Goal: Find specific page/section: Find specific page/section

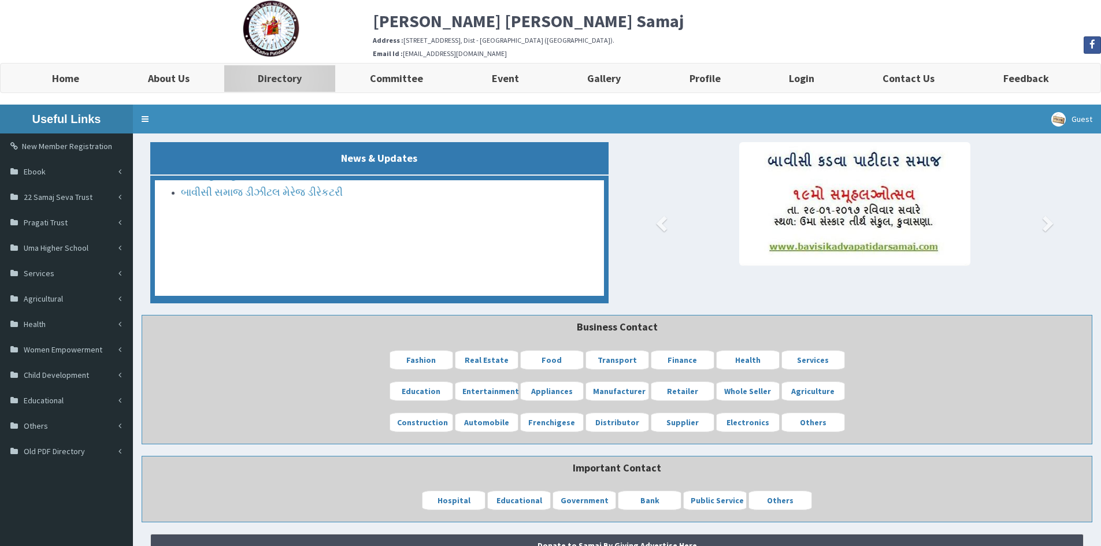
click at [294, 80] on b "Directory" at bounding box center [280, 78] width 44 height 13
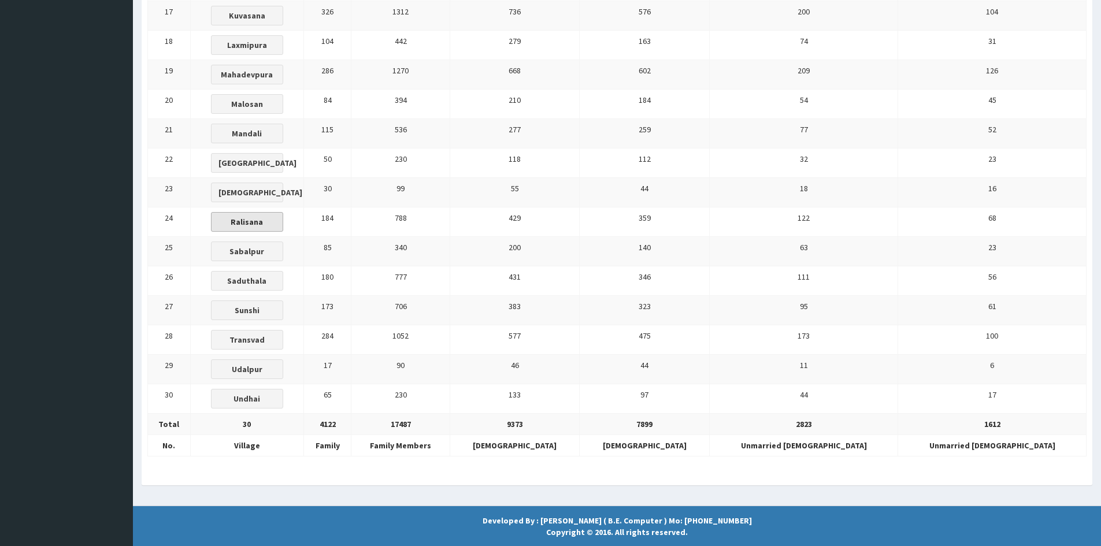
scroll to position [693, 0]
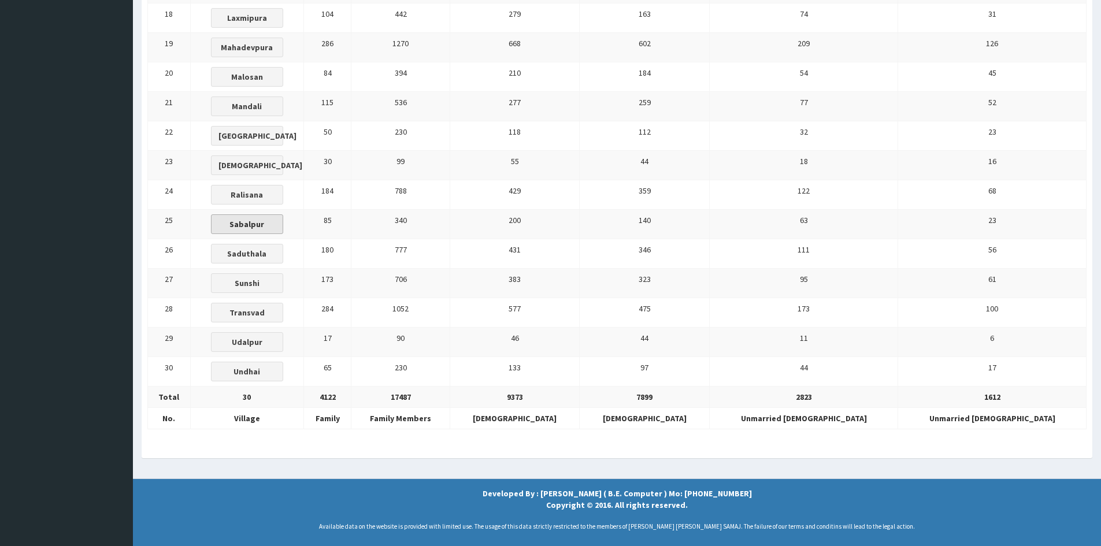
click at [283, 218] on button "Sabalpur" at bounding box center [247, 225] width 72 height 20
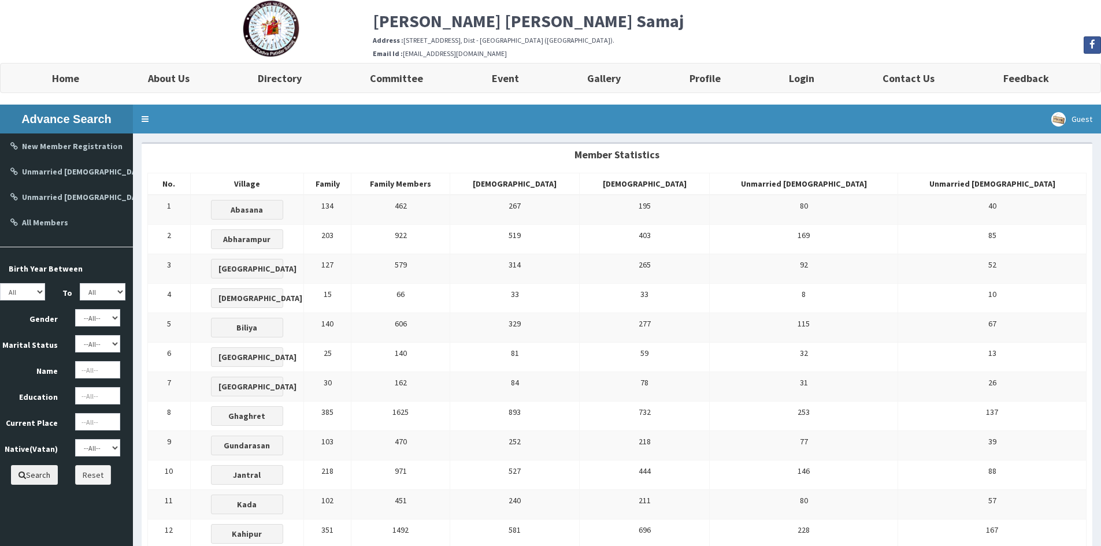
scroll to position [58, 0]
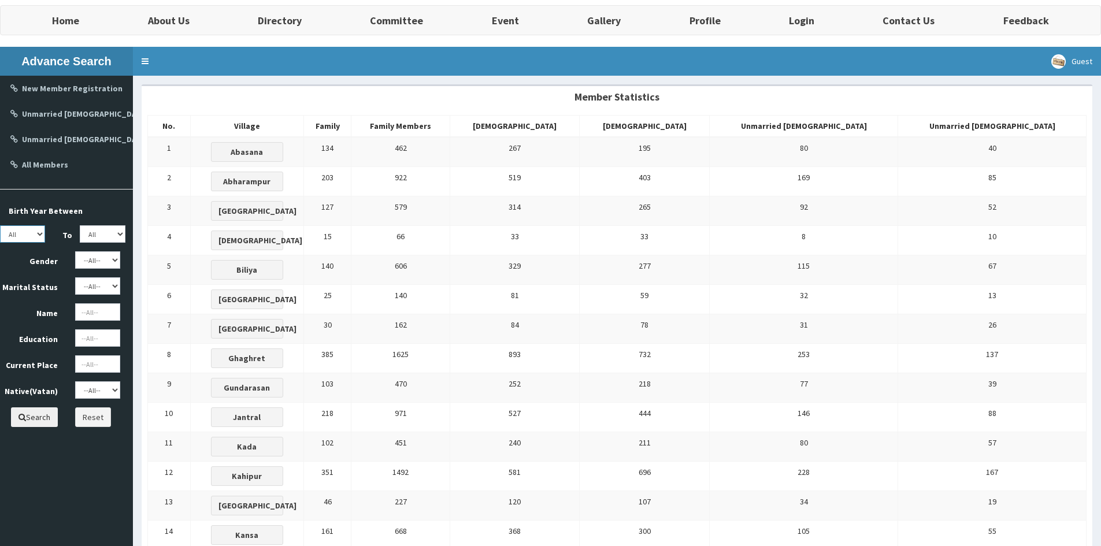
click at [27, 232] on select "All 1950 1951 1952 1953 1954 1955 1956 1957 1958 1959 1960 1961 1962 1963 1964 …" at bounding box center [22, 233] width 45 height 17
select select "2005"
click at [0, 225] on select "All 1950 1951 1952 1953 1954 1955 1956 1957 1958 1959 1960 1961 1962 1963 1964 …" at bounding box center [22, 233] width 45 height 17
click at [99, 237] on select "All 1950 1951 1952 1953 1954 1955 1956 1957 1958 1959 1960 1961 1962 1963 1964 …" at bounding box center [102, 233] width 45 height 17
select select "2007"
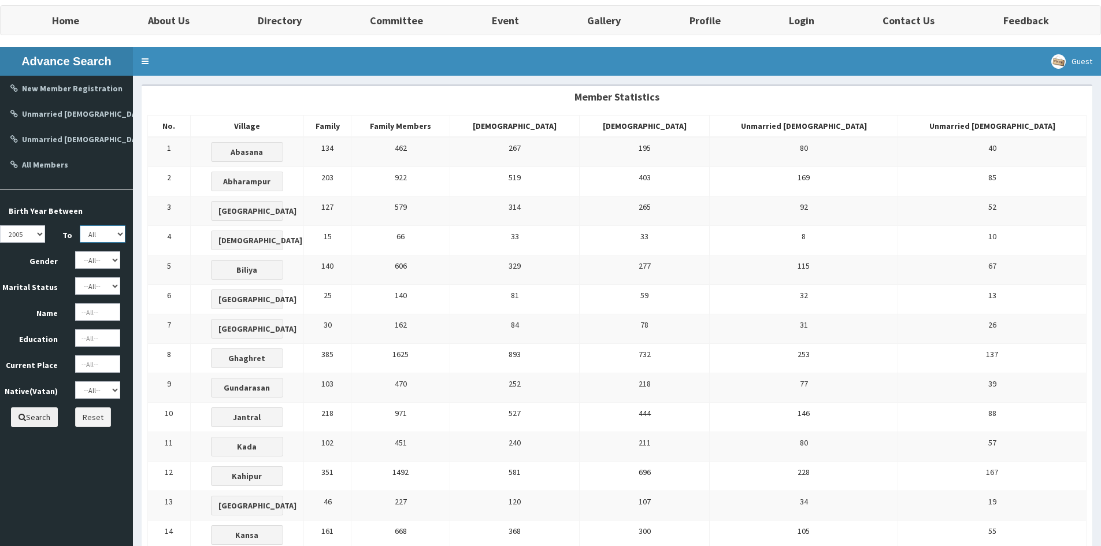
click at [80, 225] on select "All 1950 1951 1952 1953 1954 1955 1956 1957 1958 1959 1960 1961 1962 1963 1964 …" at bounding box center [102, 233] width 45 height 17
click at [86, 395] on select "--All-- Abasana Bamanava Abharampur Bakarpur [GEOGRAPHIC_DATA] [GEOGRAPHIC_DATA…" at bounding box center [97, 390] width 45 height 17
click at [75, 382] on select "--All-- Abasana Bamanava Abharampur Bakarpur [GEOGRAPHIC_DATA] [GEOGRAPHIC_DATA…" at bounding box center [97, 390] width 45 height 17
click at [105, 385] on select "--All-- Abasana Bamanava Abharampur Bakarpur [GEOGRAPHIC_DATA] [GEOGRAPHIC_DATA…" at bounding box center [97, 390] width 45 height 17
click at [75, 382] on select "--All-- Abasana Bamanava Abharampur Bakarpur Biliya Gundarasan Kada Jantral Gha…" at bounding box center [97, 390] width 45 height 17
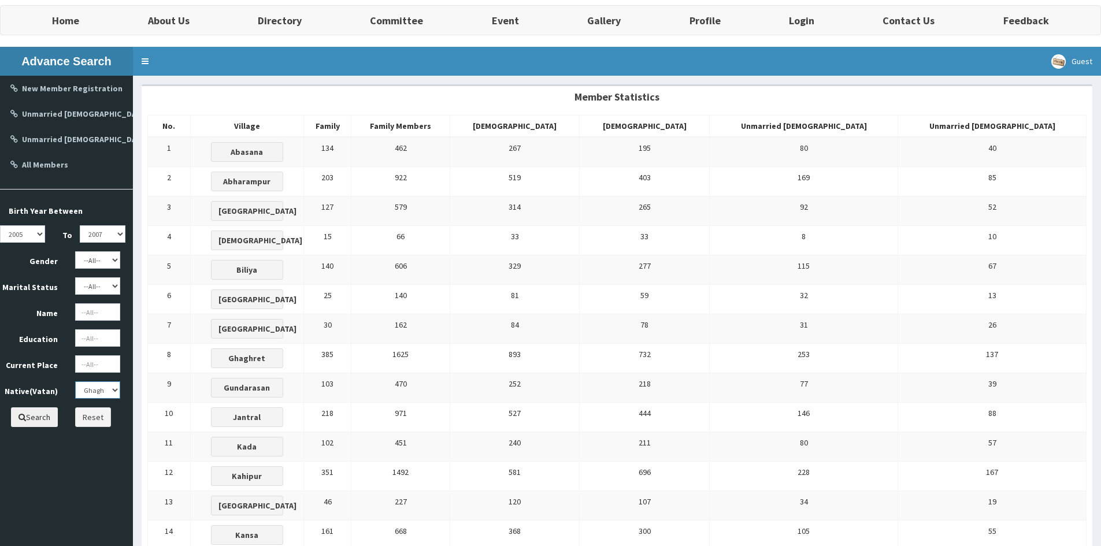
click at [100, 393] on select "--All-- Abasana Bamanava Abharampur Bakarpur Biliya Gundarasan Kada Jantral Gha…" at bounding box center [97, 390] width 45 height 17
select select "Kuvasana"
click at [75, 382] on select "--All-- Abasana Bamanava Abharampur Bakarpur Biliya Gundarasan Kada Jantral Gha…" at bounding box center [97, 390] width 45 height 17
click at [40, 415] on button "Search" at bounding box center [34, 418] width 47 height 20
